Goal: Register for event/course

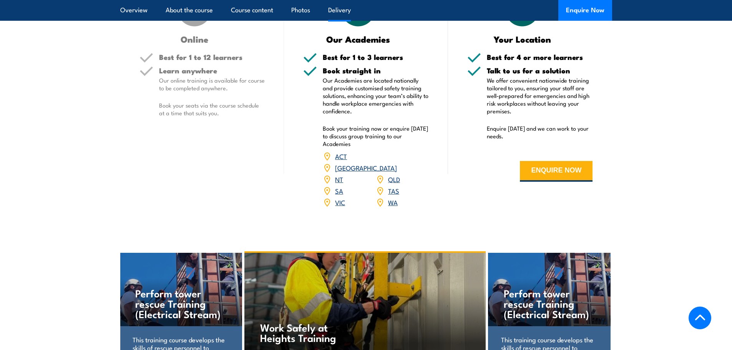
scroll to position [884, 0]
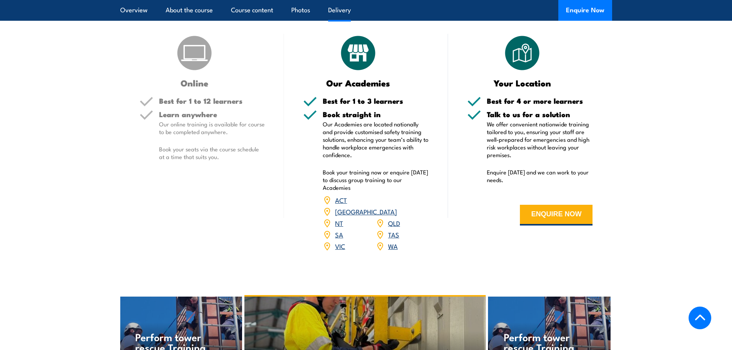
click at [394, 218] on link "QLD" at bounding box center [394, 222] width 12 height 9
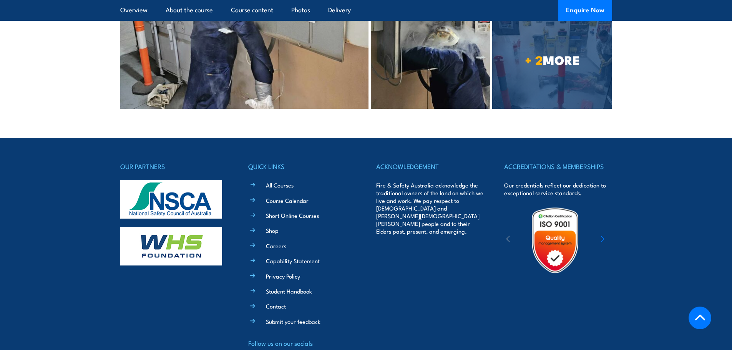
scroll to position [1558, 0]
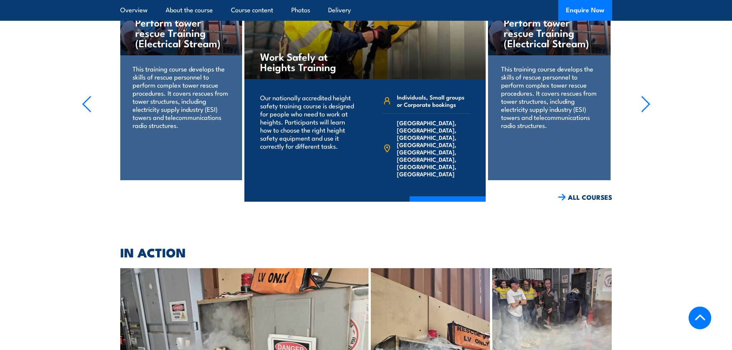
scroll to position [1307, 0]
